Goal: Obtain resource: Obtain resource

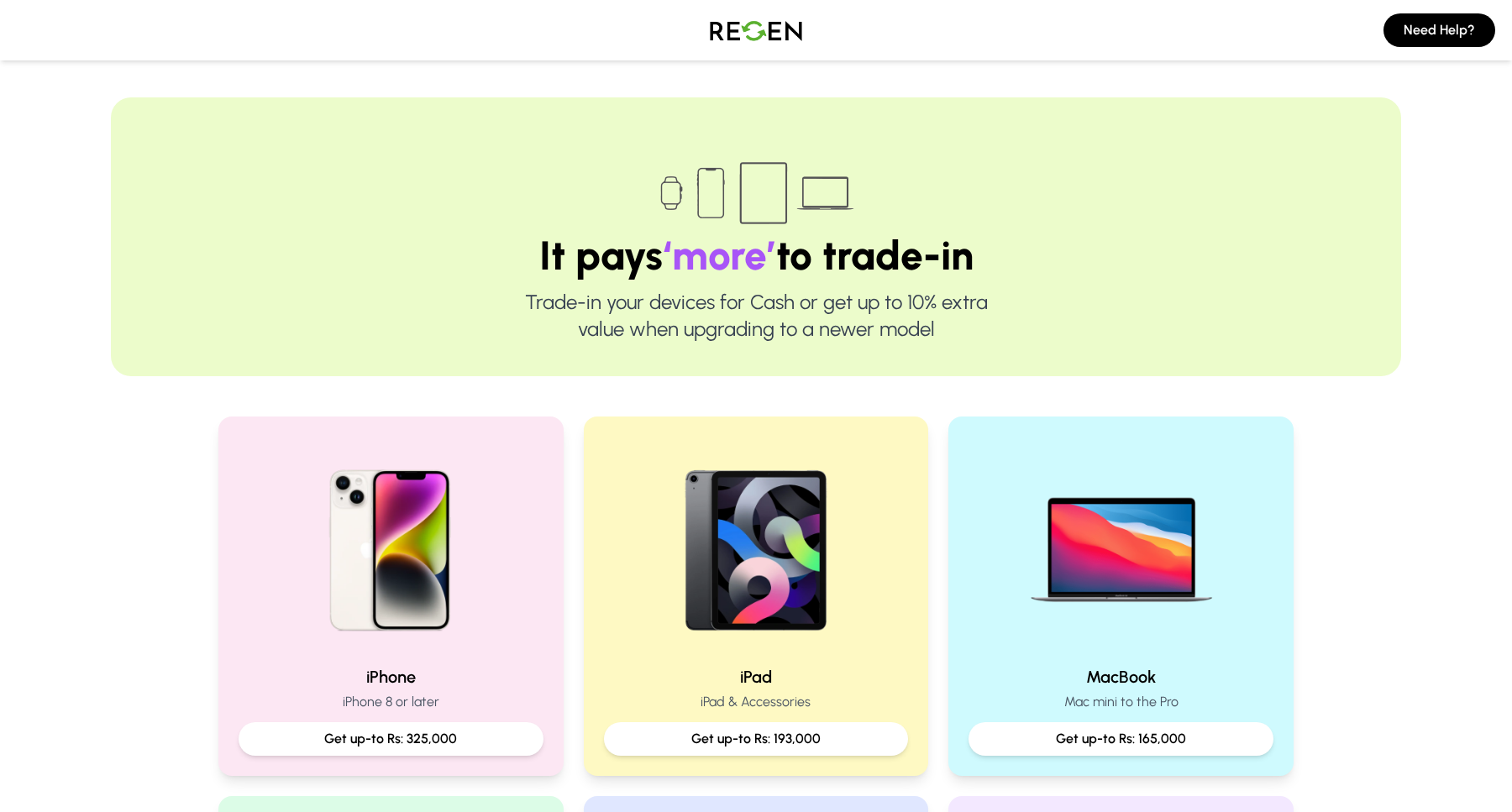
click at [679, 251] on span "‘more’" at bounding box center [719, 255] width 113 height 49
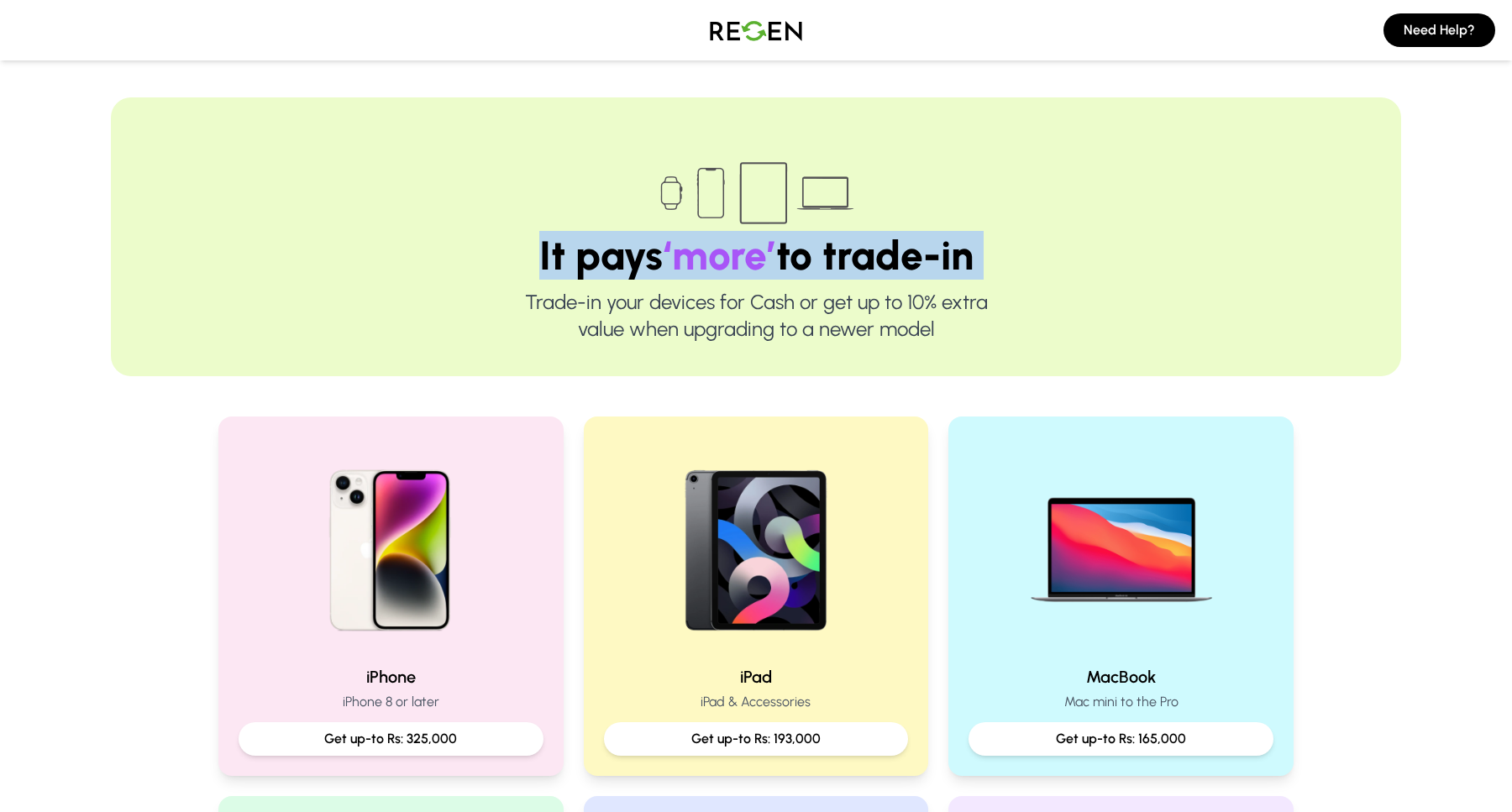
click at [679, 251] on span "‘more’" at bounding box center [719, 255] width 113 height 49
click at [694, 251] on span "‘more’" at bounding box center [719, 255] width 113 height 49
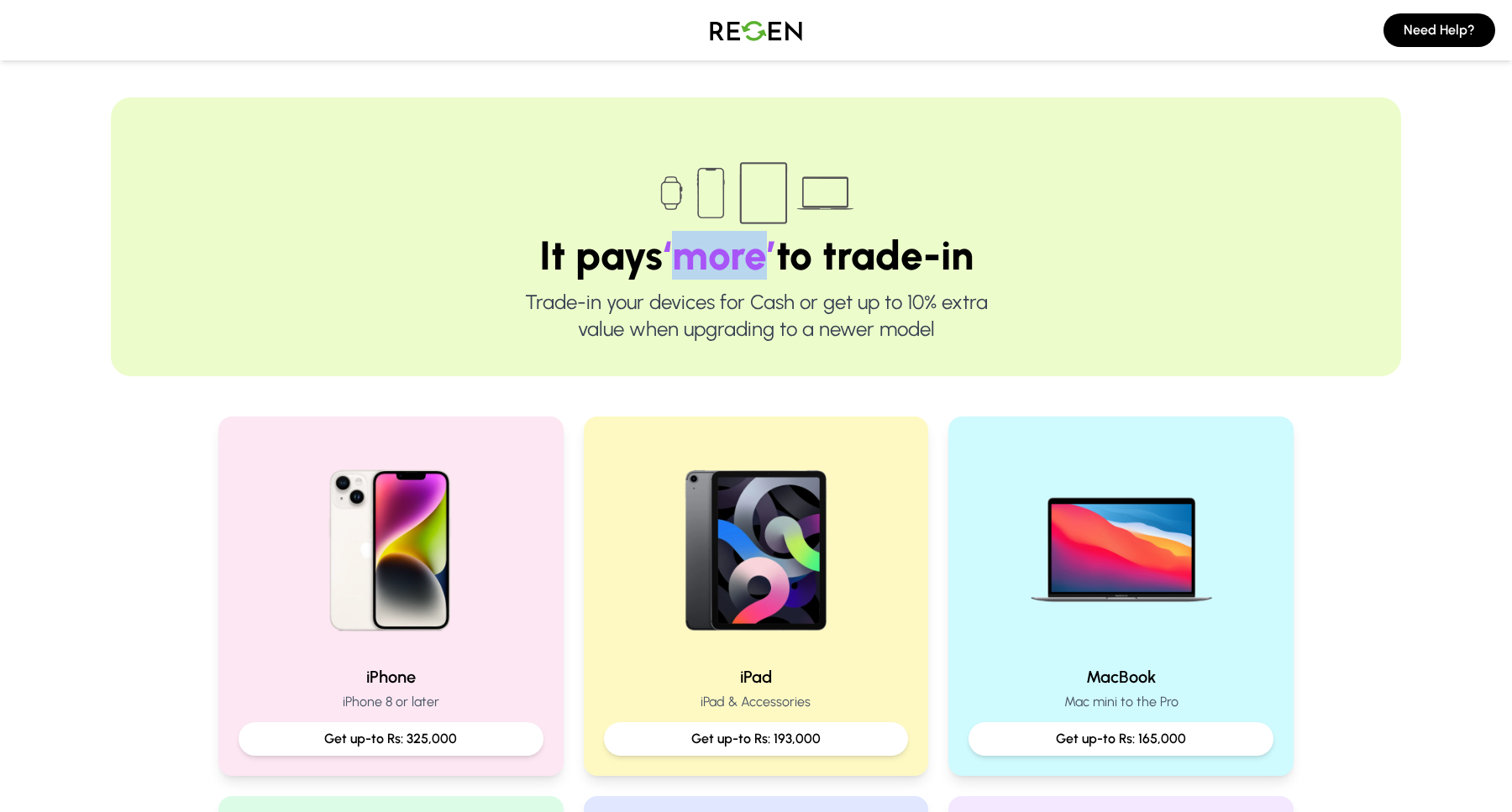
click at [694, 251] on span "‘more’" at bounding box center [719, 255] width 113 height 49
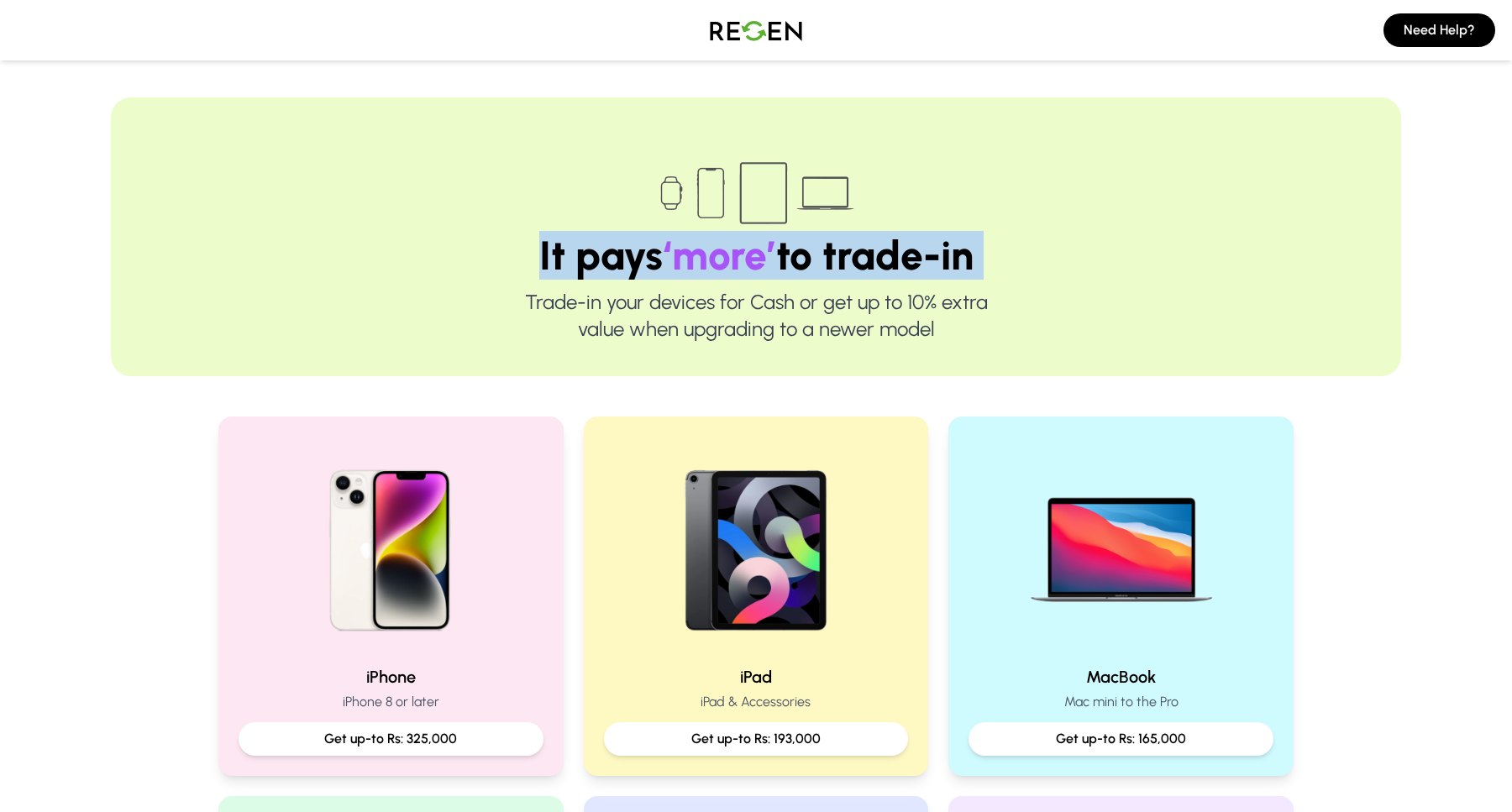
click at [694, 251] on span "‘more’" at bounding box center [719, 255] width 113 height 49
click at [710, 251] on span "‘more’" at bounding box center [719, 255] width 113 height 49
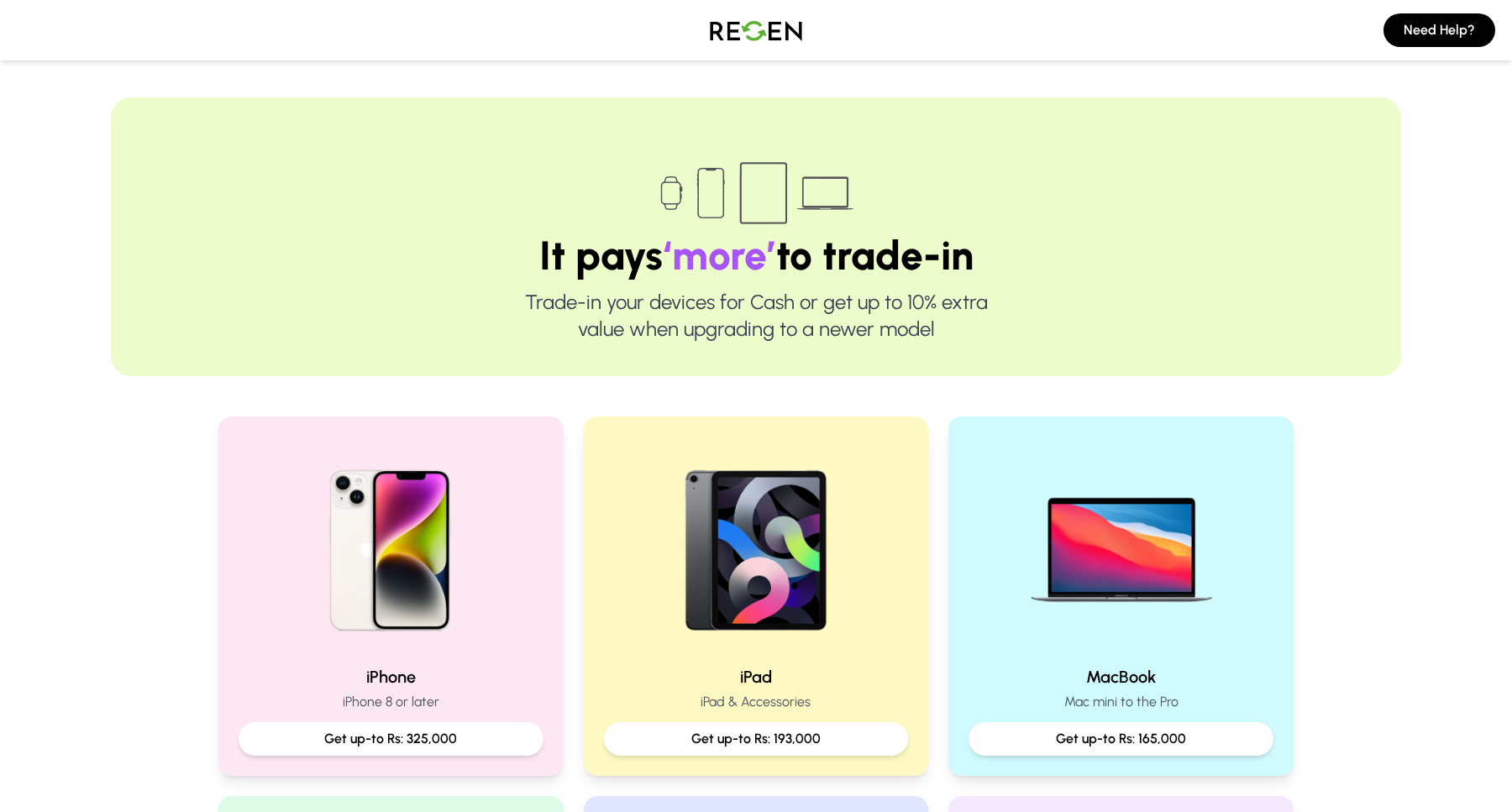
click at [697, 291] on p "Trade-in your devices for Cash or get up to 10% extra value when upgrading to a…" at bounding box center [756, 316] width 1183 height 54
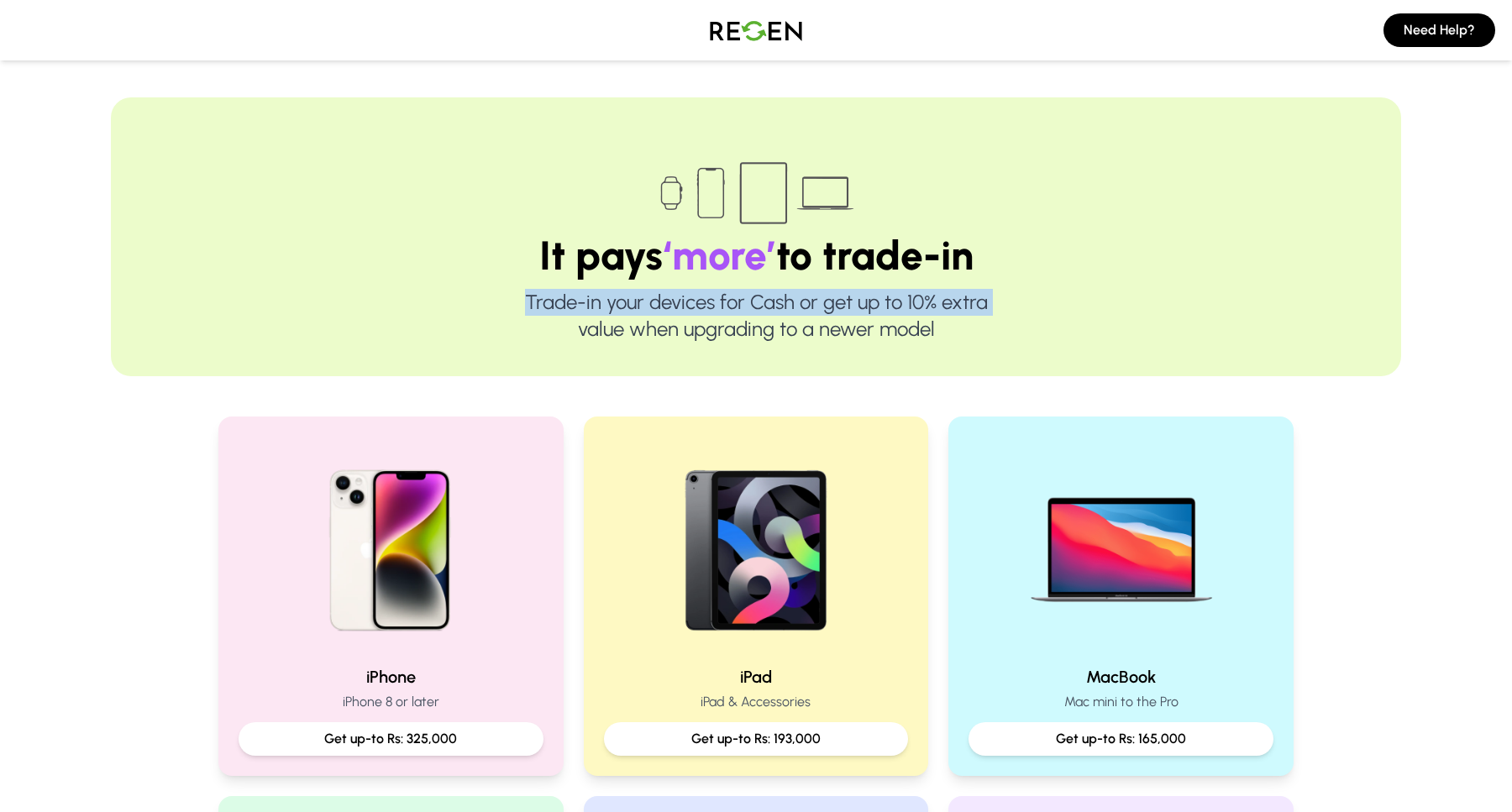
click at [697, 291] on p "Trade-in your devices for Cash or get up to 10% extra value when upgrading to a…" at bounding box center [756, 316] width 1183 height 54
click at [726, 291] on p "Trade-in your devices for Cash or get up to 10% extra value when upgrading to a…" at bounding box center [756, 316] width 1183 height 54
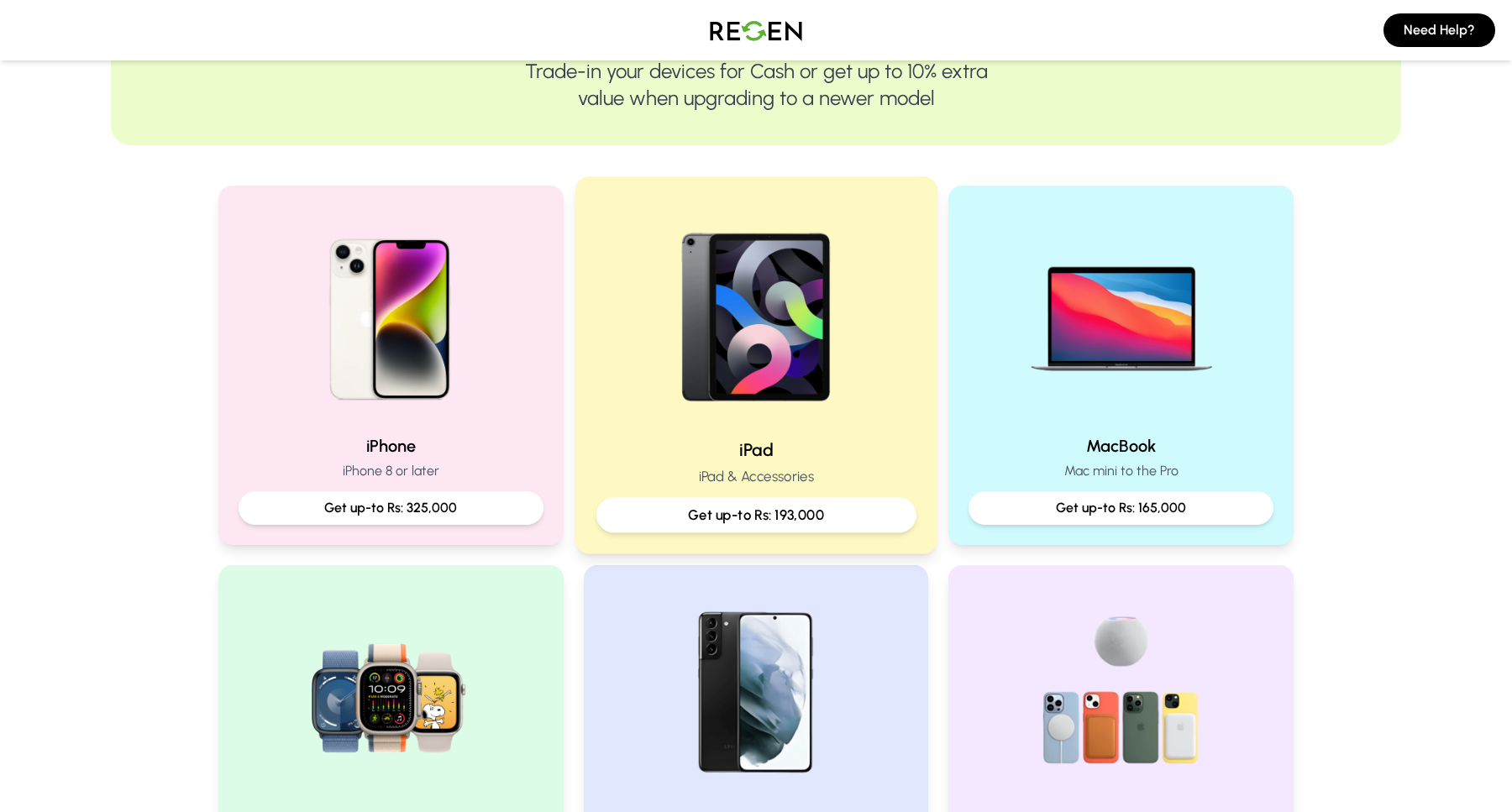
scroll to position [273, 0]
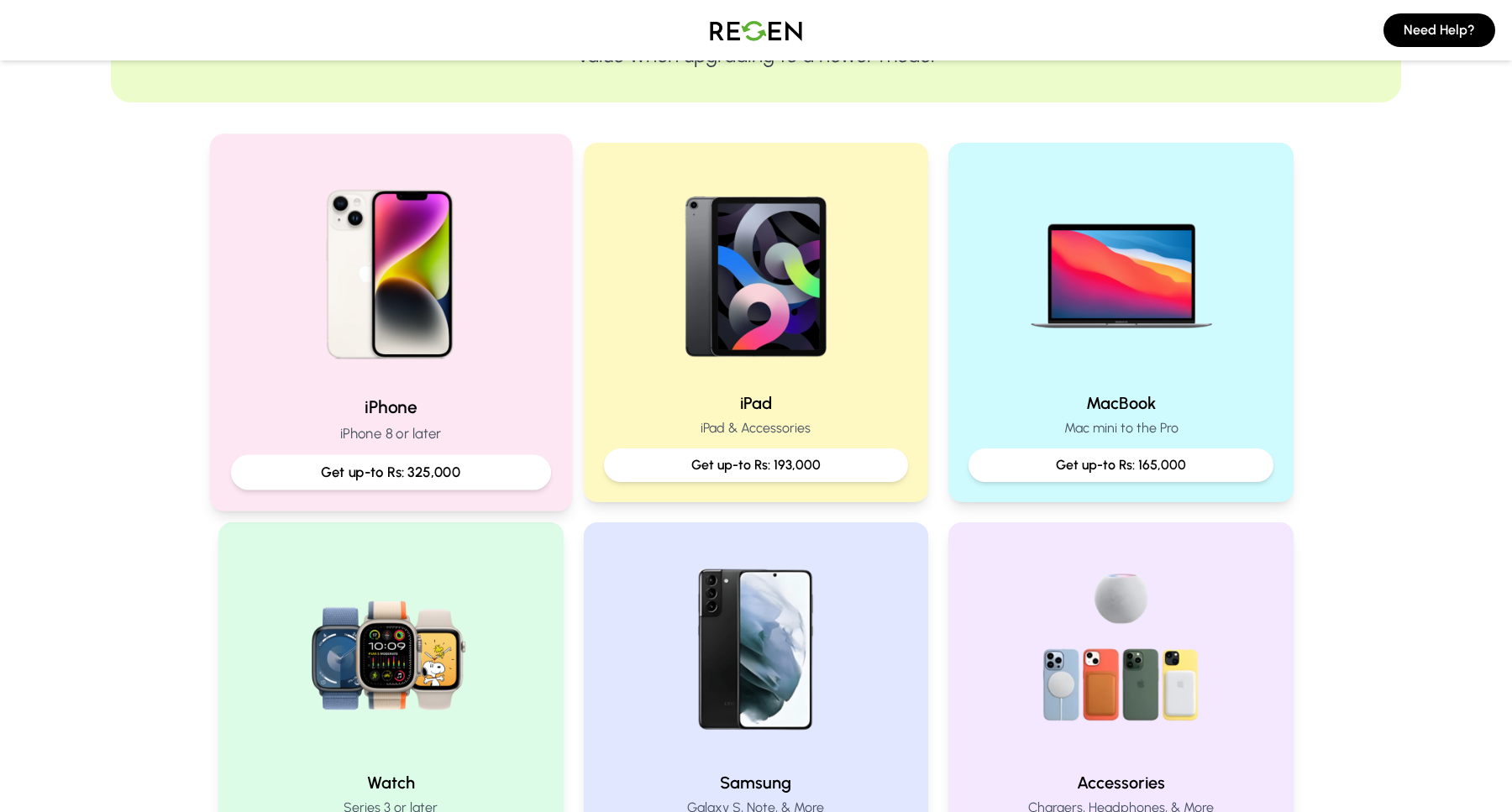
click at [416, 471] on p "Get up-to Rs: 325,000" at bounding box center [391, 472] width 291 height 21
